Goal: Task Accomplishment & Management: Use online tool/utility

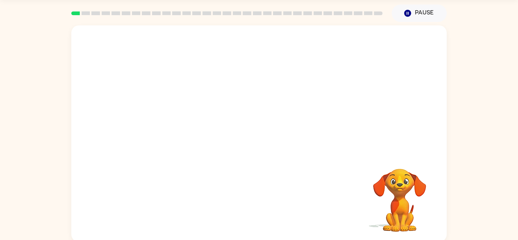
scroll to position [25, 0]
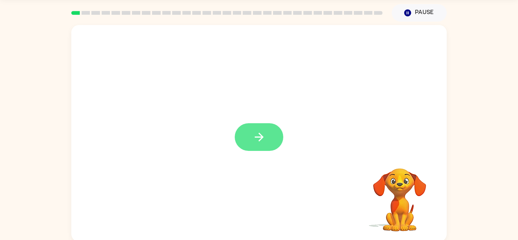
click at [262, 142] on icon "button" at bounding box center [259, 136] width 13 height 13
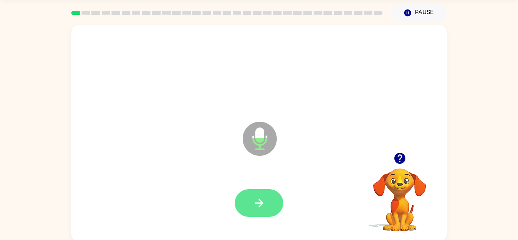
click at [248, 198] on button "button" at bounding box center [259, 203] width 49 height 28
click at [264, 207] on icon "button" at bounding box center [259, 202] width 13 height 13
click at [254, 207] on icon "button" at bounding box center [259, 202] width 13 height 13
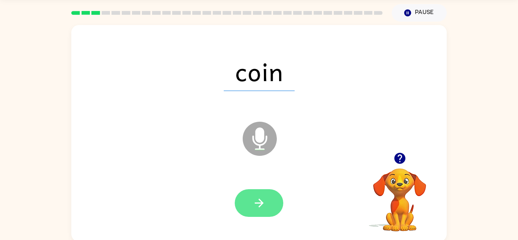
click at [256, 201] on icon "button" at bounding box center [259, 202] width 13 height 13
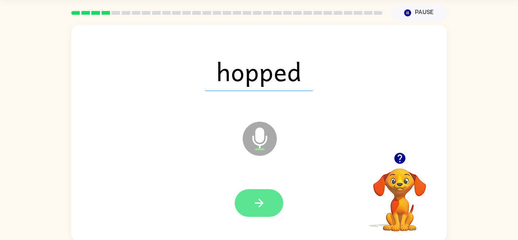
click at [254, 209] on icon "button" at bounding box center [259, 202] width 13 height 13
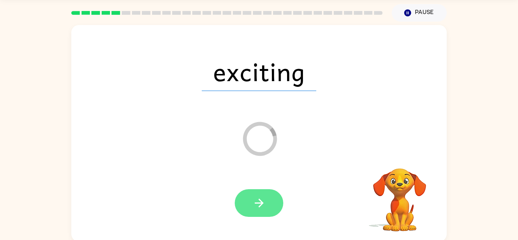
click at [254, 211] on button "button" at bounding box center [259, 203] width 49 height 28
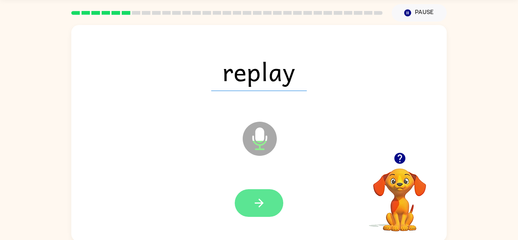
click at [260, 208] on icon "button" at bounding box center [259, 202] width 13 height 13
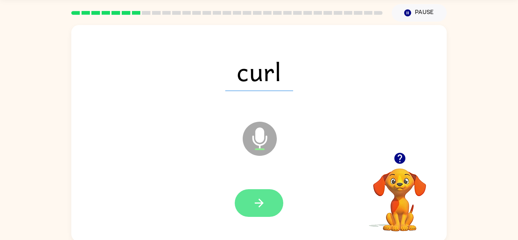
click at [262, 202] on icon "button" at bounding box center [258, 203] width 9 height 9
click at [261, 208] on icon "button" at bounding box center [259, 202] width 13 height 13
click at [258, 210] on button "button" at bounding box center [259, 203] width 49 height 28
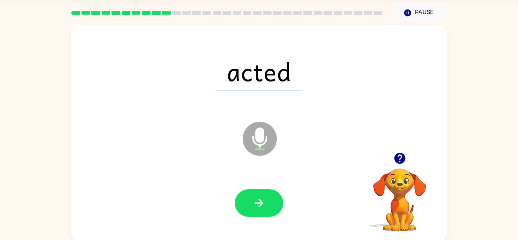
scroll to position [27, 0]
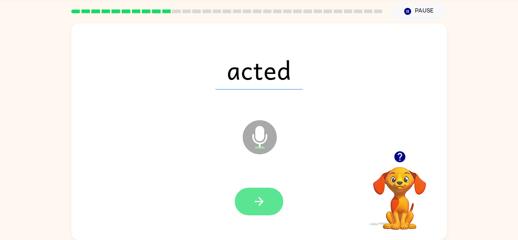
click at [262, 192] on button "button" at bounding box center [259, 202] width 49 height 28
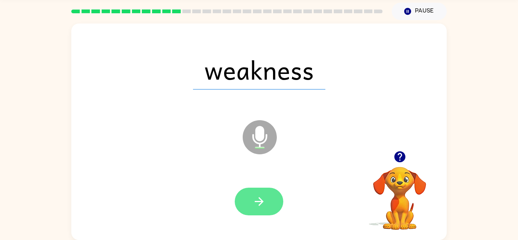
click at [263, 210] on button "button" at bounding box center [259, 202] width 49 height 28
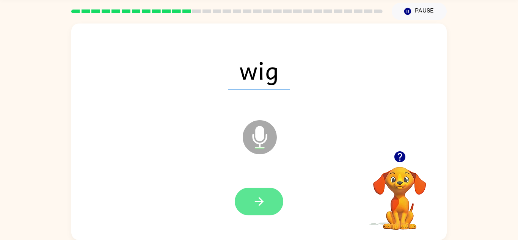
click at [270, 195] on button "button" at bounding box center [259, 202] width 49 height 28
click at [261, 203] on icon "button" at bounding box center [258, 201] width 9 height 9
click at [263, 204] on icon "button" at bounding box center [259, 201] width 13 height 13
click at [254, 202] on icon "button" at bounding box center [259, 201] width 13 height 13
click at [255, 202] on icon "button" at bounding box center [258, 201] width 9 height 9
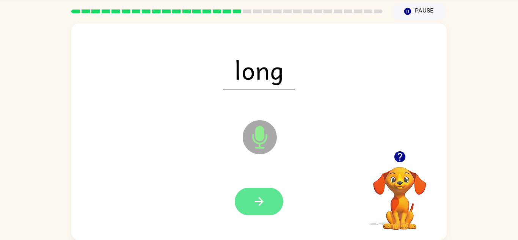
click at [270, 201] on button "button" at bounding box center [259, 202] width 49 height 28
click at [261, 206] on icon "button" at bounding box center [259, 201] width 13 height 13
click at [258, 204] on icon "button" at bounding box center [259, 201] width 13 height 13
click at [257, 206] on icon "button" at bounding box center [259, 201] width 13 height 13
click at [259, 208] on icon "button" at bounding box center [259, 201] width 13 height 13
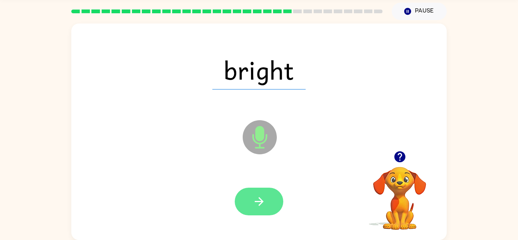
click at [257, 206] on icon "button" at bounding box center [259, 201] width 13 height 13
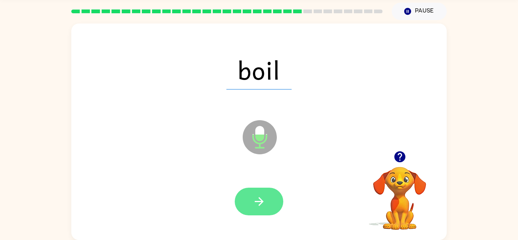
click at [259, 206] on icon "button" at bounding box center [258, 201] width 9 height 9
click at [250, 200] on button "button" at bounding box center [259, 202] width 49 height 28
click at [266, 207] on button "button" at bounding box center [259, 202] width 49 height 28
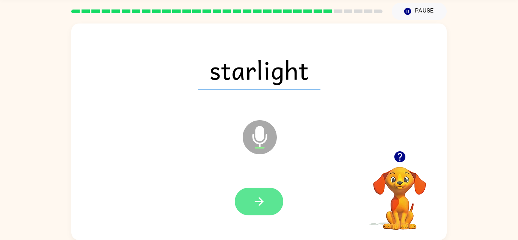
click at [258, 209] on button "button" at bounding box center [259, 202] width 49 height 28
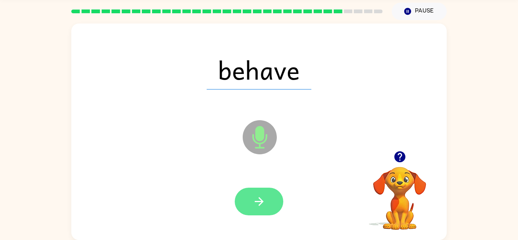
click at [264, 203] on icon "button" at bounding box center [259, 201] width 13 height 13
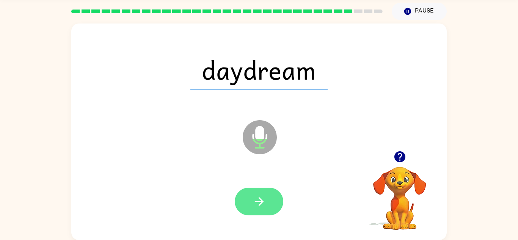
click at [247, 200] on button "button" at bounding box center [259, 202] width 49 height 28
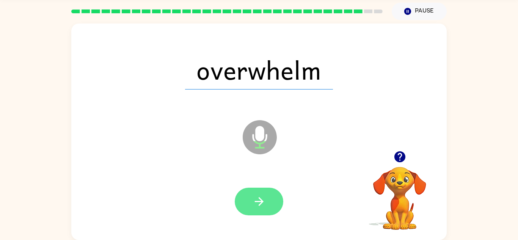
click at [270, 214] on button "button" at bounding box center [259, 202] width 49 height 28
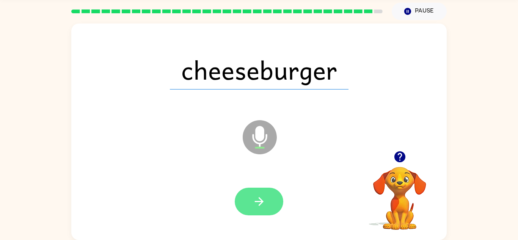
click at [269, 204] on button "button" at bounding box center [259, 202] width 49 height 28
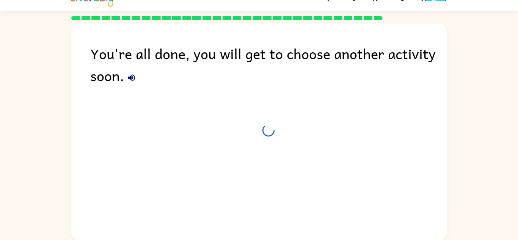
scroll to position [13, 0]
